Goal: Find contact information: Find contact information

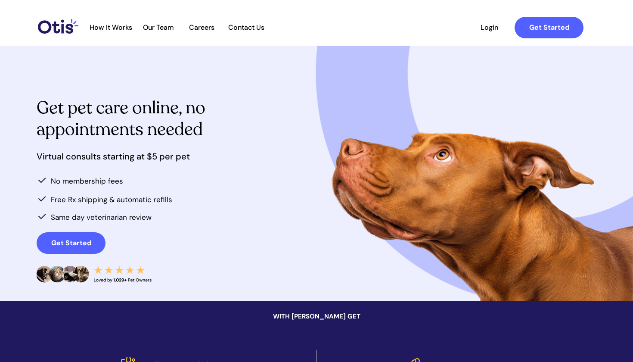
click at [204, 28] on span "Careers" at bounding box center [202, 27] width 42 height 8
click at [243, 28] on span "Contact Us" at bounding box center [246, 27] width 45 height 8
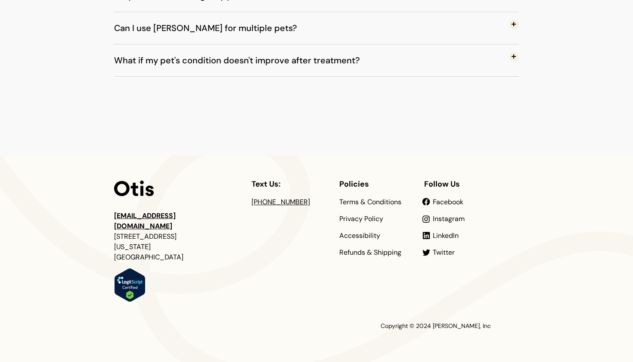
scroll to position [841, 0]
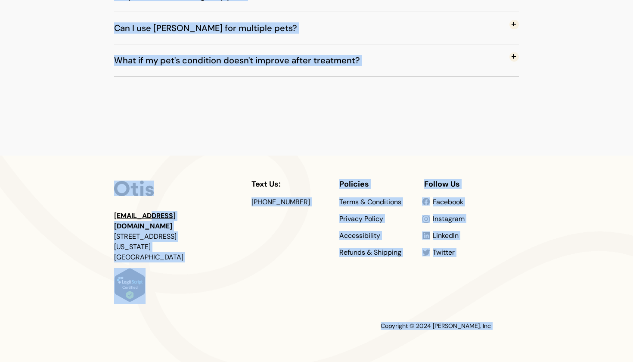
drag, startPoint x: 208, startPoint y: 212, endPoint x: 147, endPoint y: 215, distance: 60.8
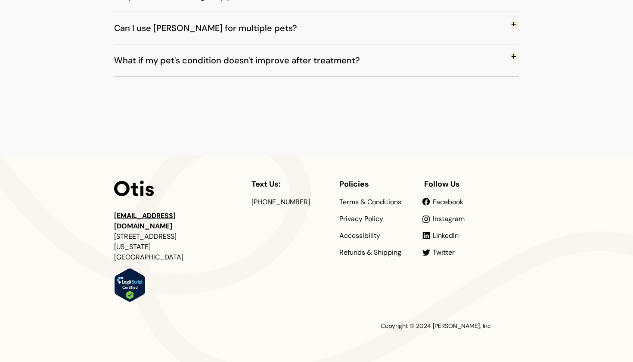
click at [67, 205] on div at bounding box center [316, 259] width 633 height 206
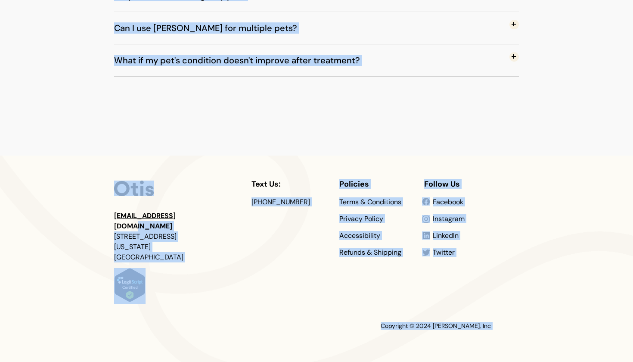
drag, startPoint x: 110, startPoint y: 211, endPoint x: 187, endPoint y: 216, distance: 76.9
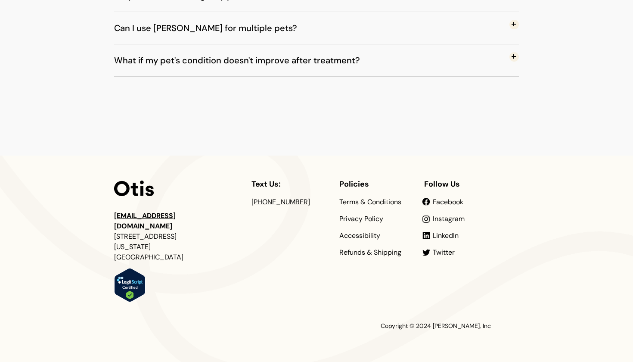
click at [216, 216] on div at bounding box center [316, 259] width 405 height 206
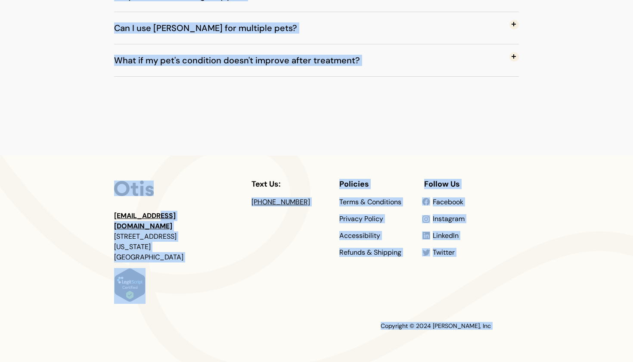
drag, startPoint x: 205, startPoint y: 215, endPoint x: 153, endPoint y: 217, distance: 52.2
click at [96, 207] on div at bounding box center [316, 259] width 633 height 206
